Goal: Task Accomplishment & Management: Manage account settings

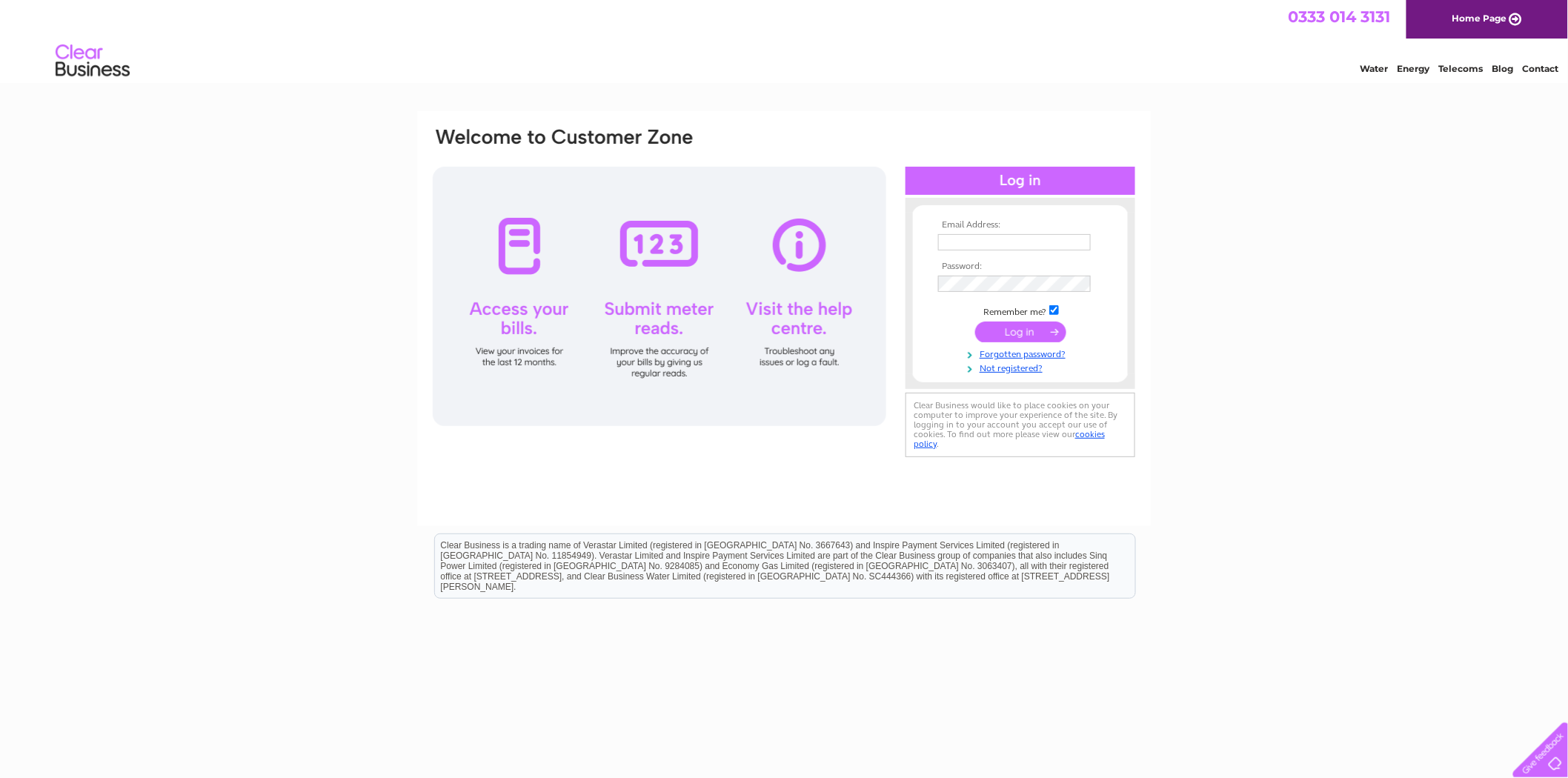
type input "daniel.mann@thewhiteleylondon.com"
click at [1020, 328] on input "submit" at bounding box center [1021, 331] width 91 height 20
click at [1020, 322] on input "submit" at bounding box center [1021, 331] width 91 height 20
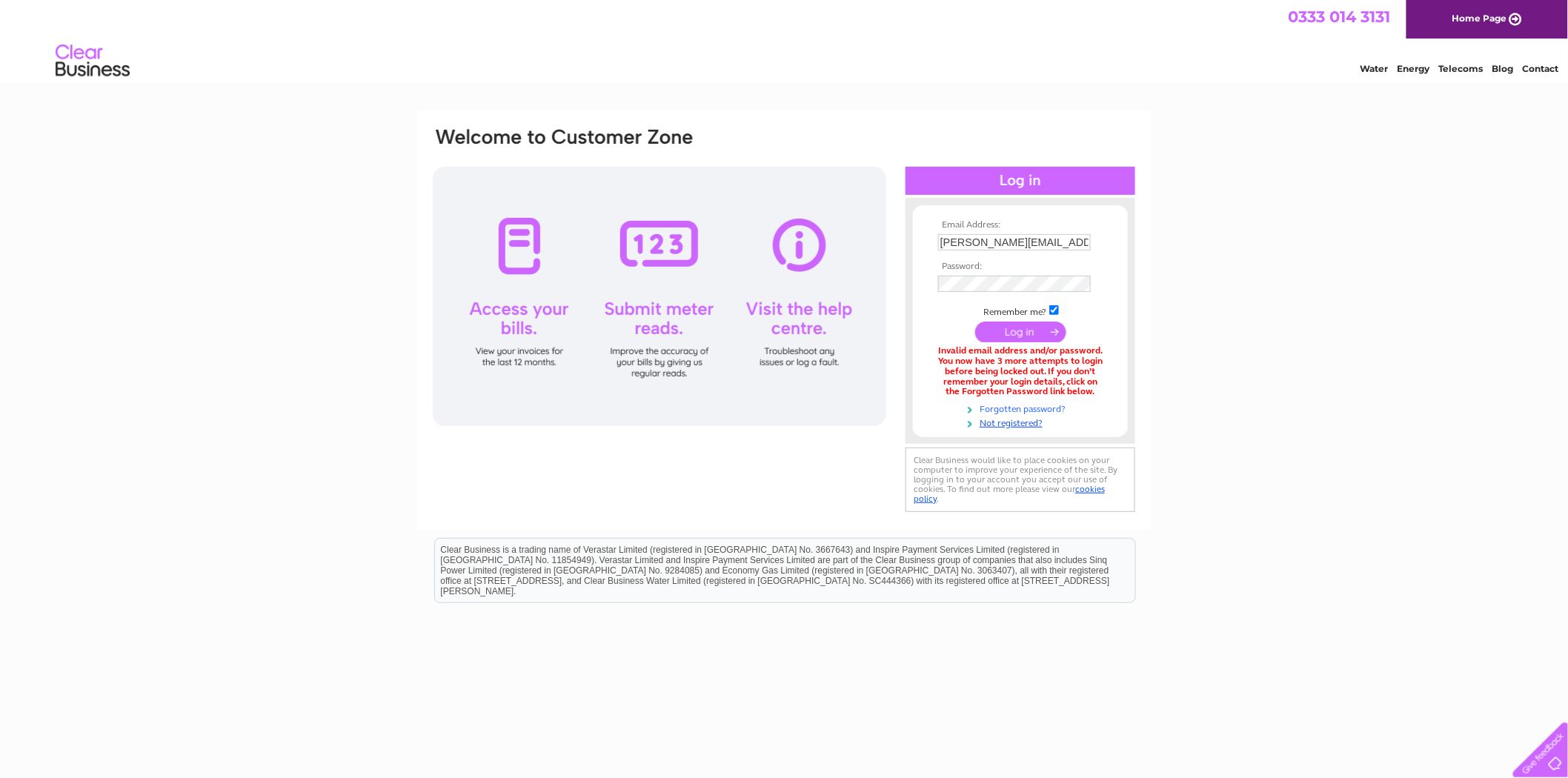
click at [1047, 408] on link "Forgotten password?" at bounding box center [1022, 408] width 168 height 14
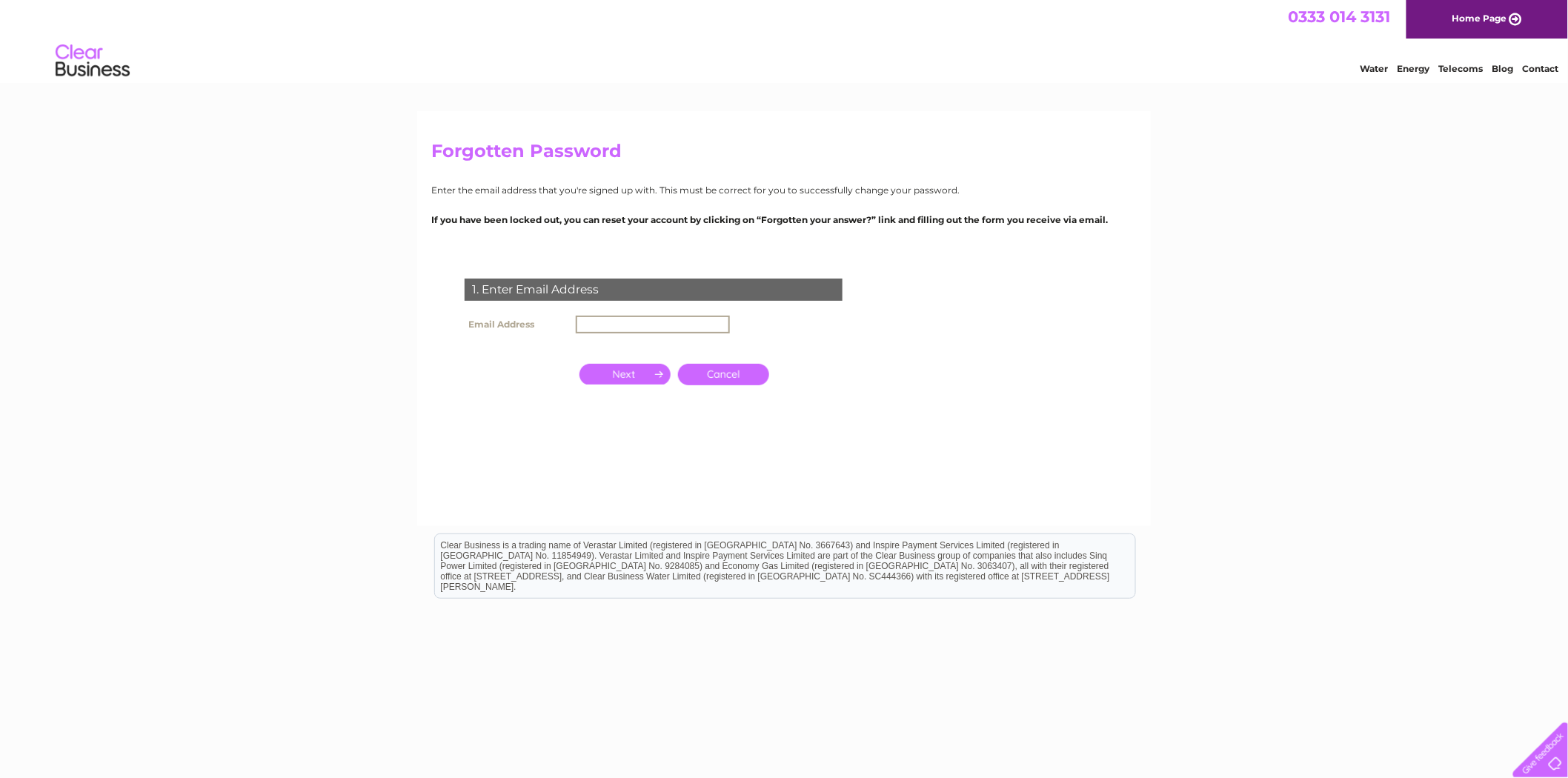
click at [615, 330] on input "text" at bounding box center [652, 324] width 154 height 18
type input "[PERSON_NAME][EMAIL_ADDRESS][PERSON_NAME][DOMAIN_NAME]"
click at [631, 365] on input "button" at bounding box center [624, 374] width 91 height 20
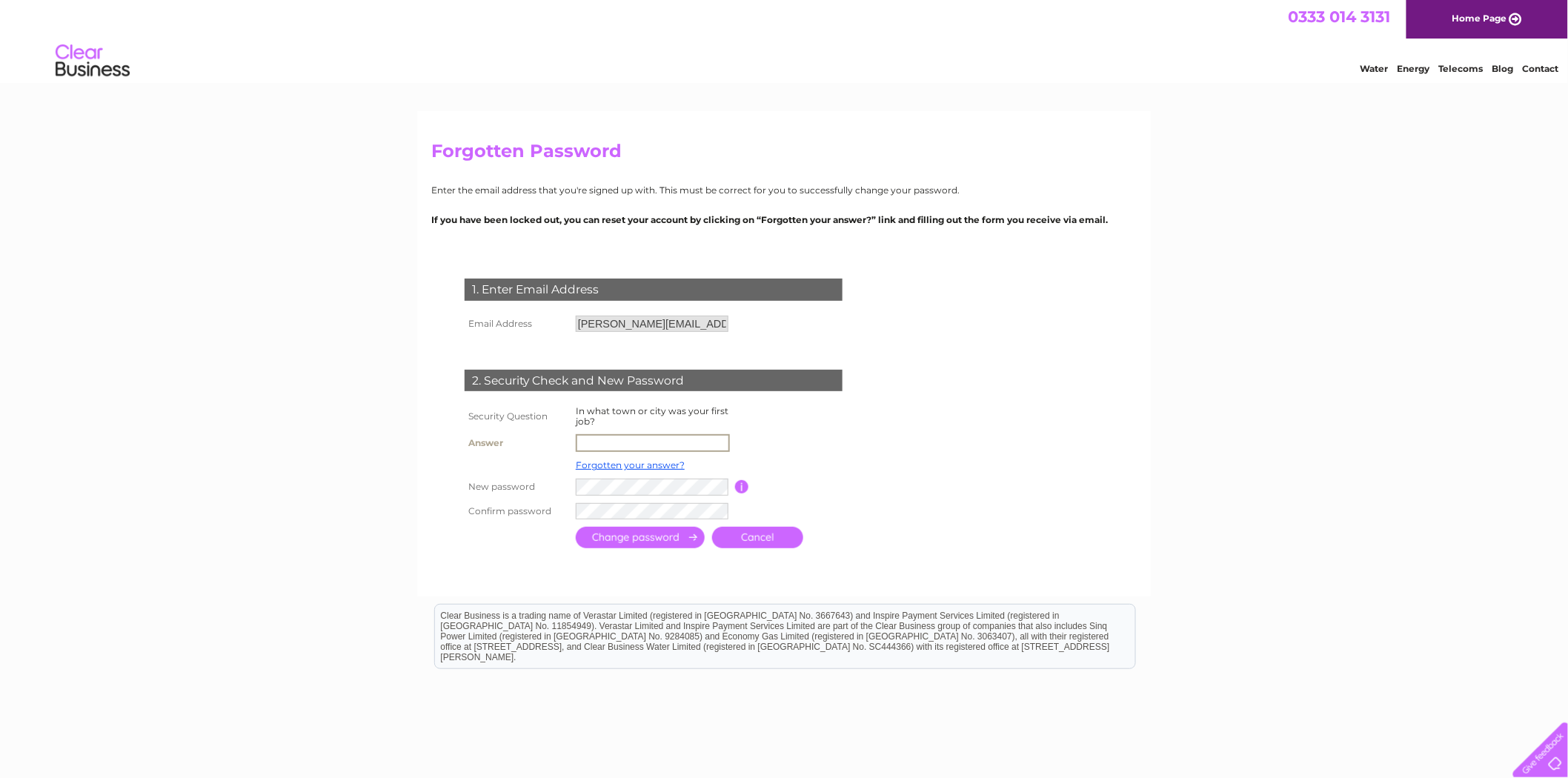
click at [648, 447] on input "text" at bounding box center [652, 443] width 154 height 18
type input "London"
click at [611, 534] on input "submit" at bounding box center [640, 536] width 129 height 21
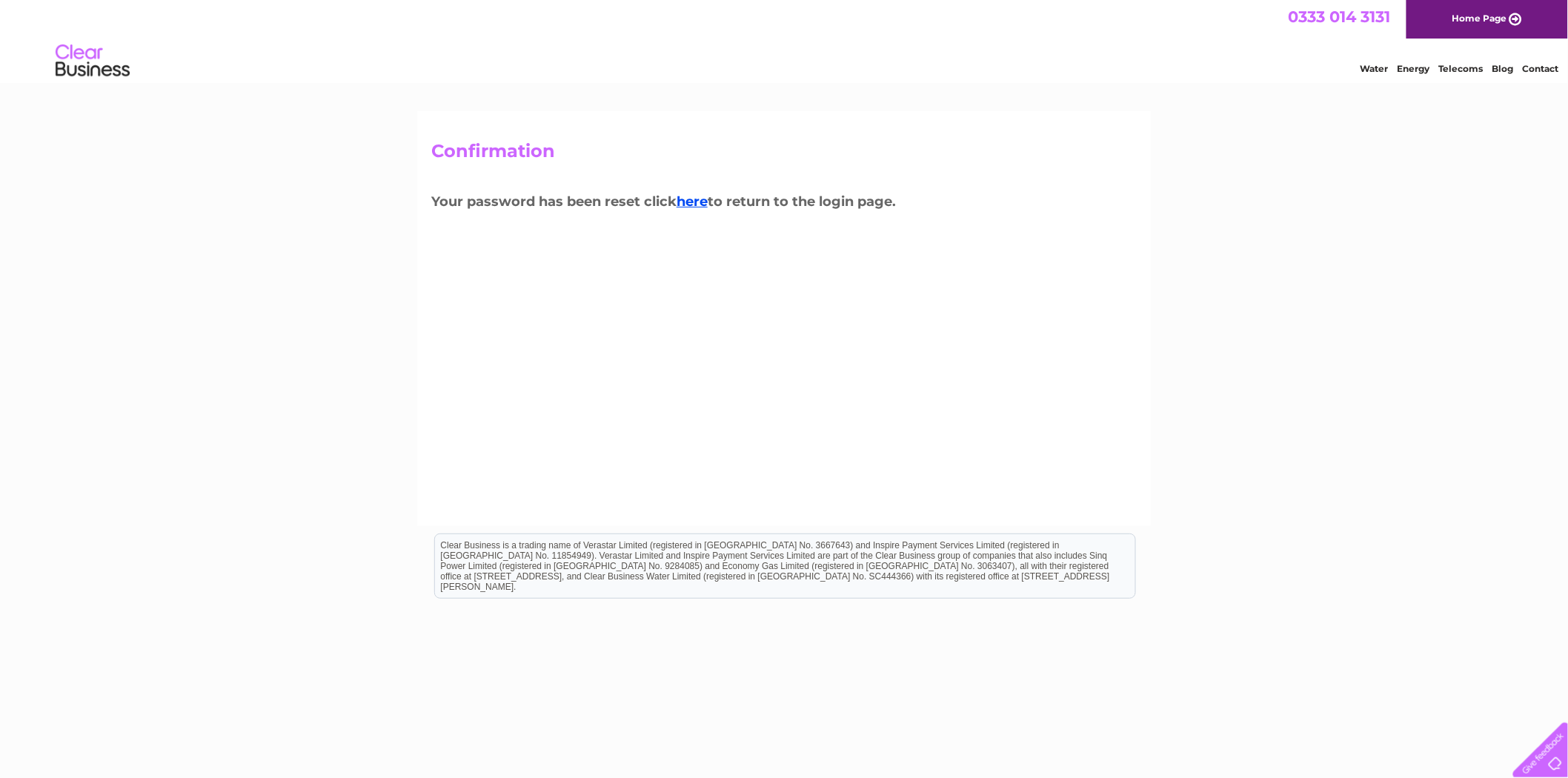
drag, startPoint x: 701, startPoint y: 204, endPoint x: 706, endPoint y: 215, distance: 12.1
click at [701, 204] on link "here" at bounding box center [692, 202] width 31 height 17
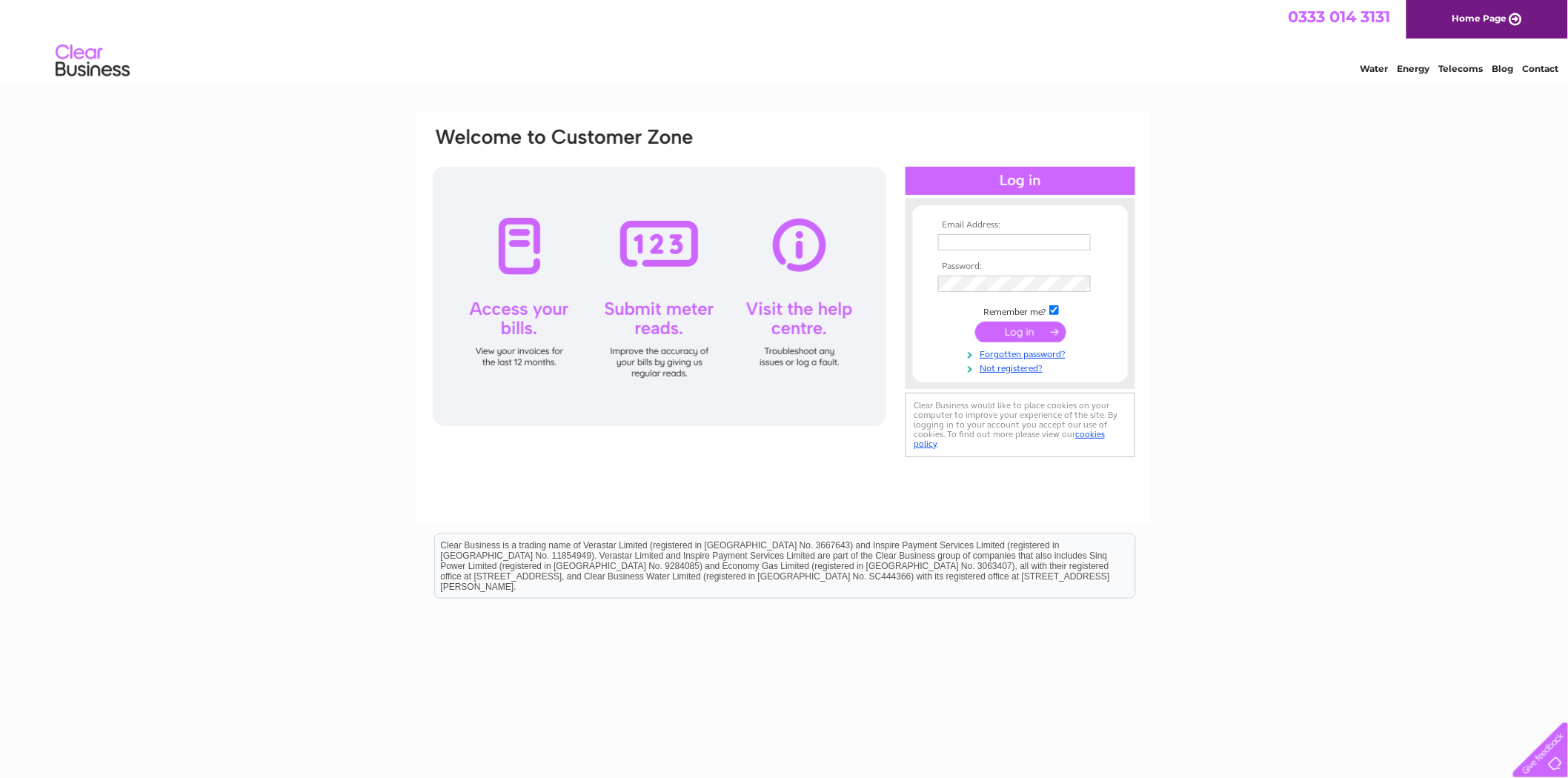
type input "daniel.mann@thewhiteleylondon.com"
click at [936, 291] on td at bounding box center [1020, 284] width 172 height 24
click at [982, 333] on input "submit" at bounding box center [1021, 331] width 91 height 20
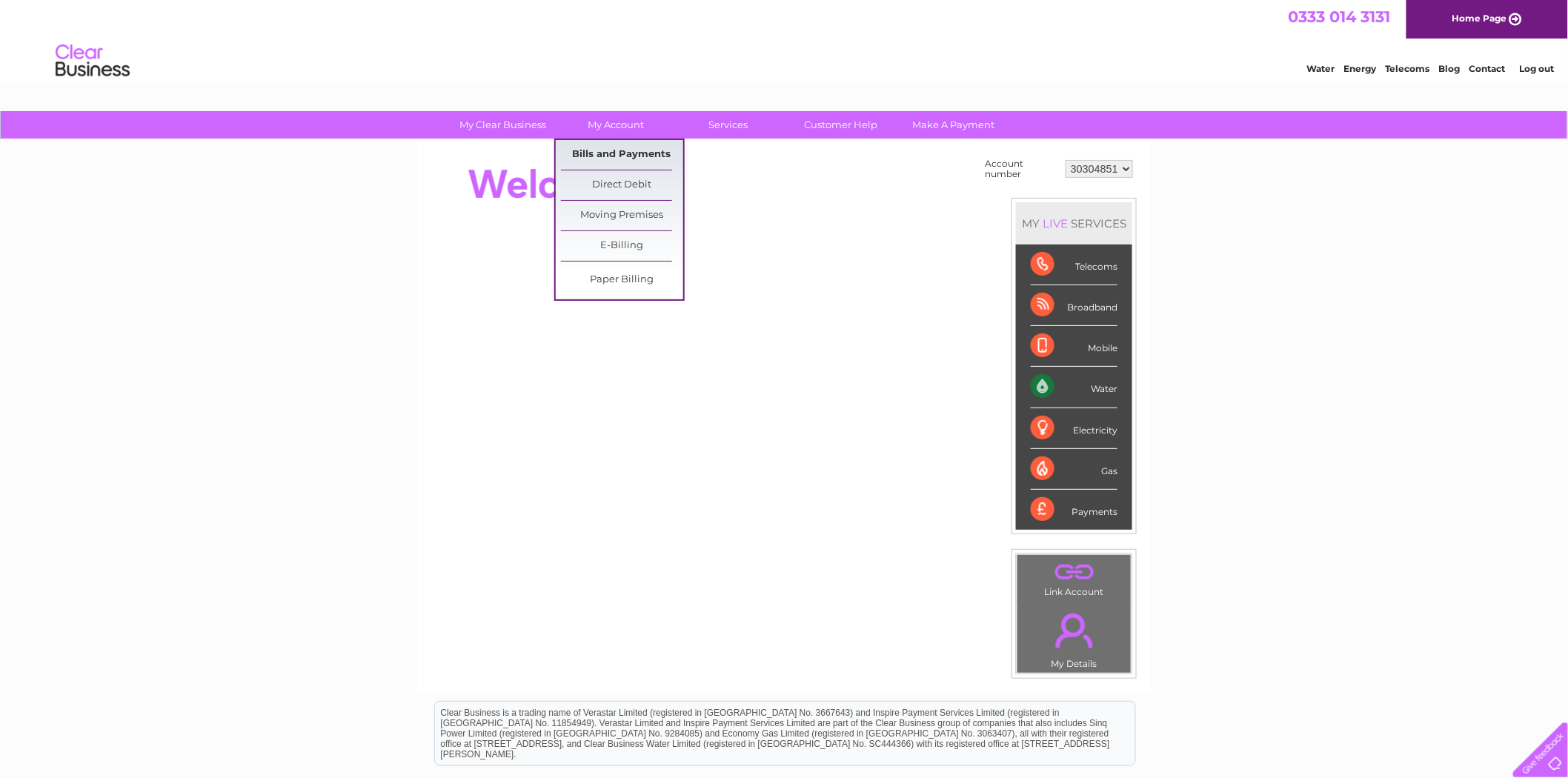
click at [587, 147] on link "Bills and Payments" at bounding box center [622, 154] width 122 height 29
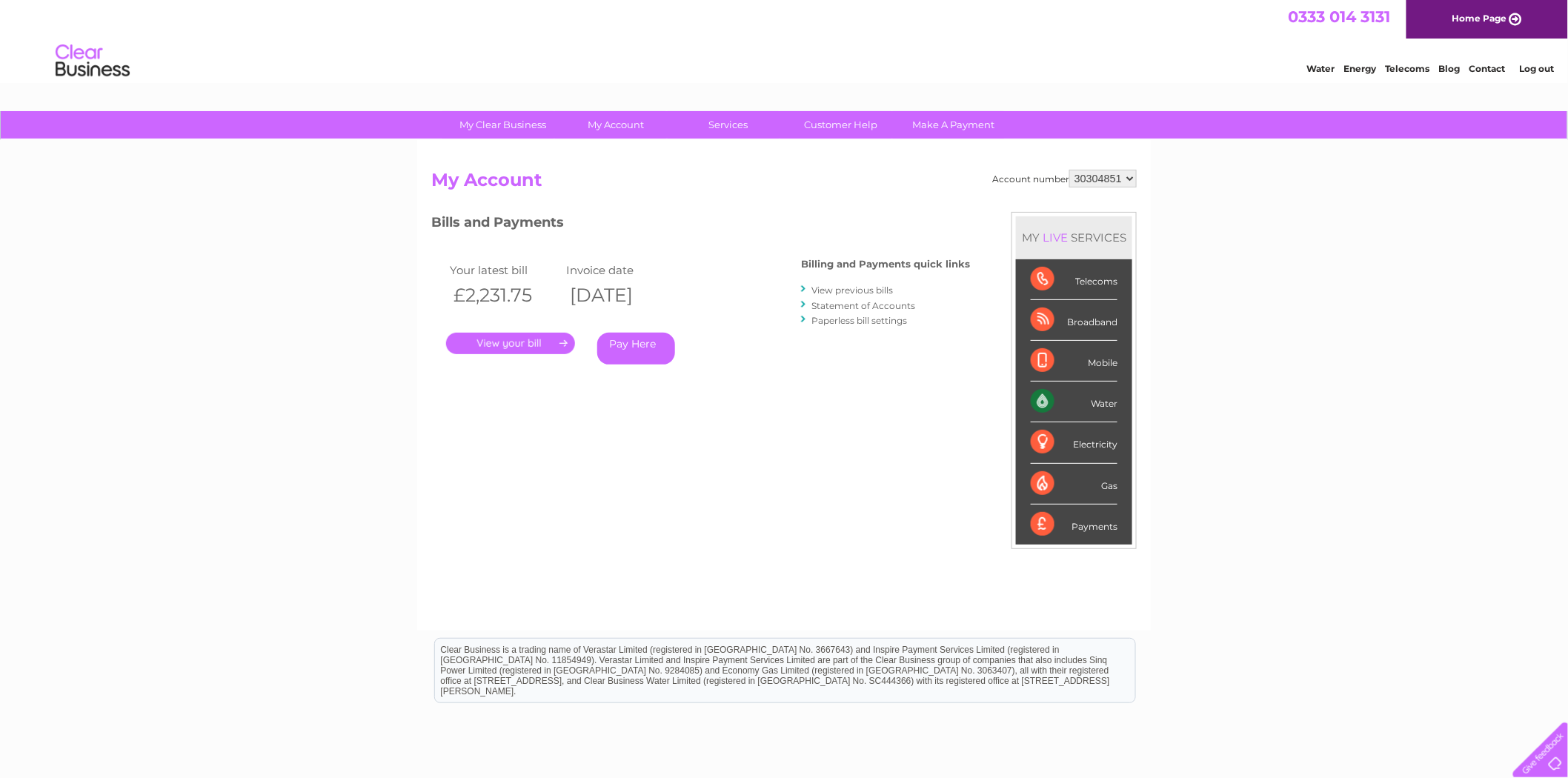
click at [525, 345] on link "." at bounding box center [510, 343] width 129 height 21
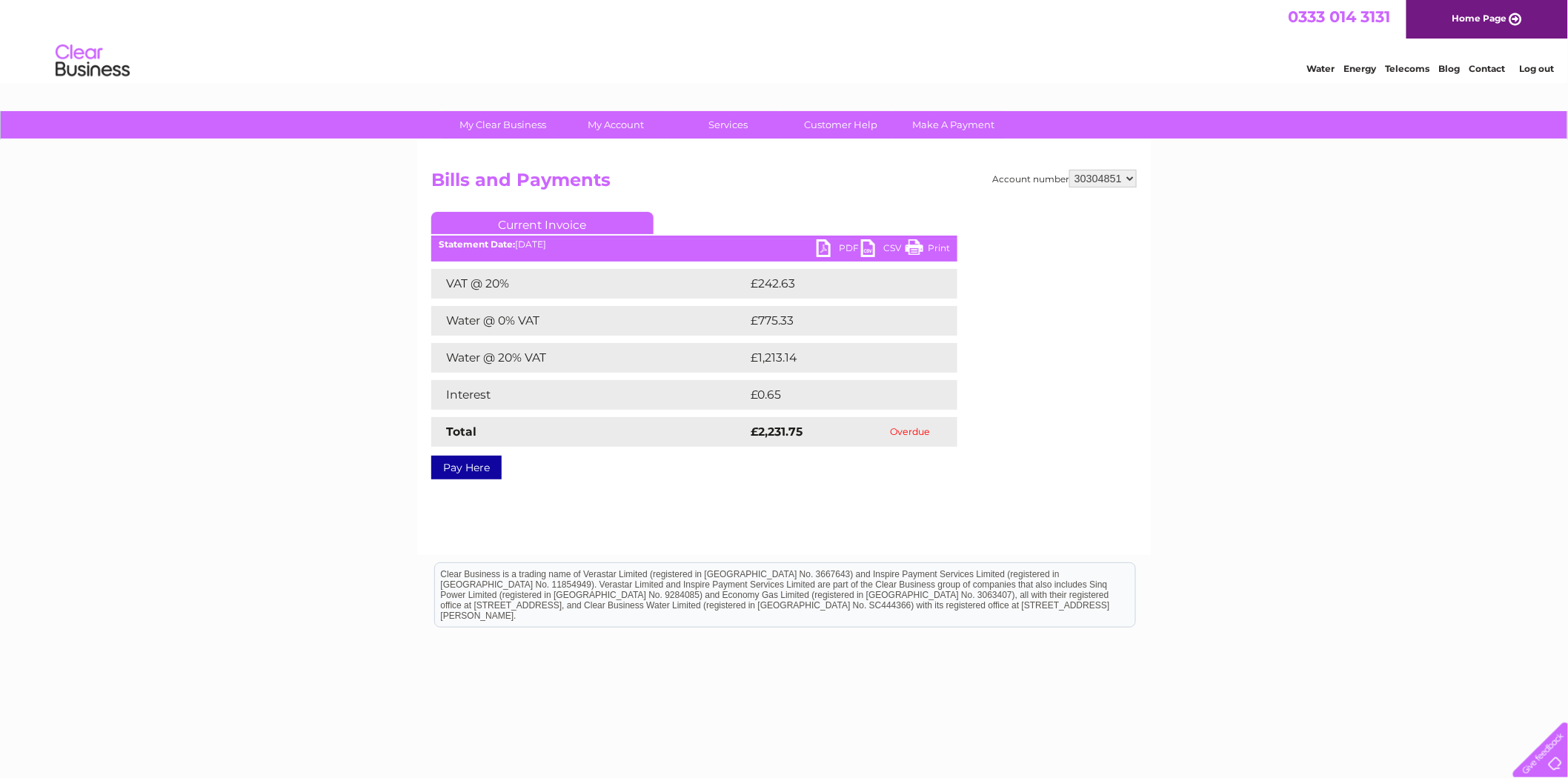
click at [838, 247] on link "PDF" at bounding box center [838, 250] width 45 height 21
